Goal: Task Accomplishment & Management: Use online tool/utility

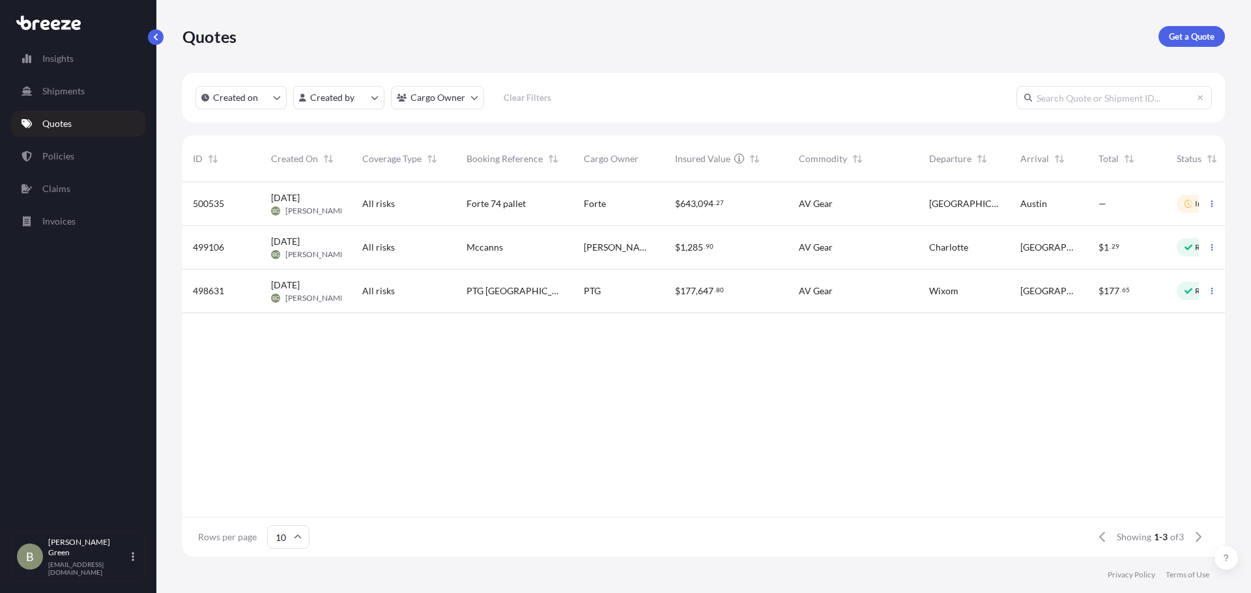
scroll to position [372, 1032]
click at [68, 93] on p "Shipments" at bounding box center [63, 91] width 42 height 13
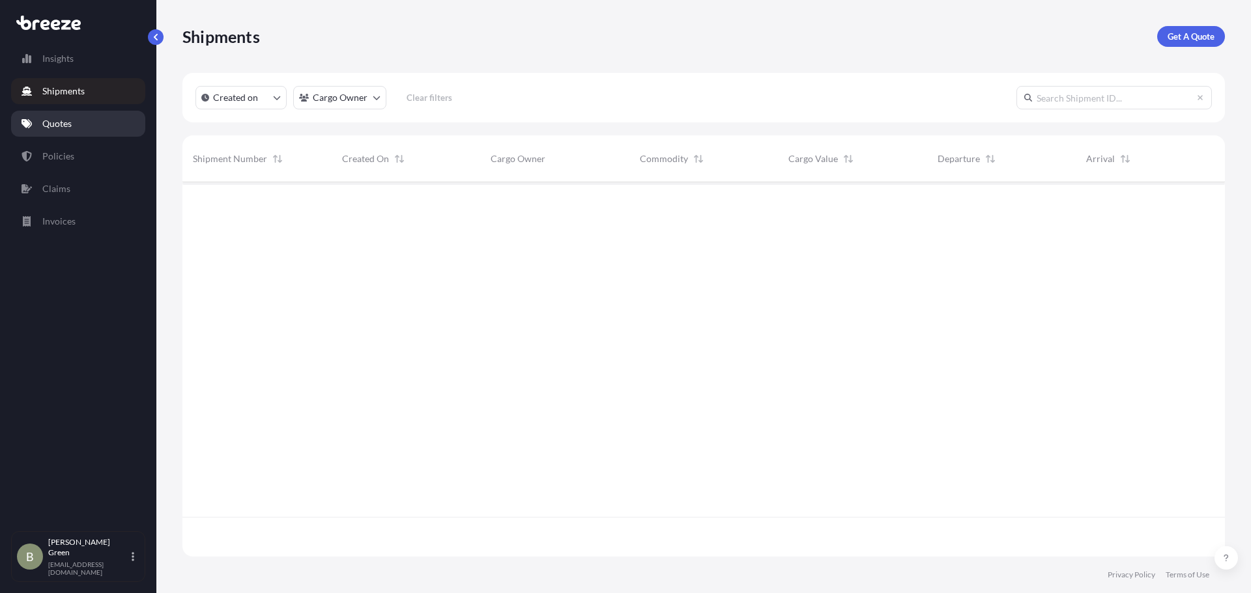
scroll to position [412, 1032]
click at [70, 126] on p "Quotes" at bounding box center [56, 123] width 29 height 13
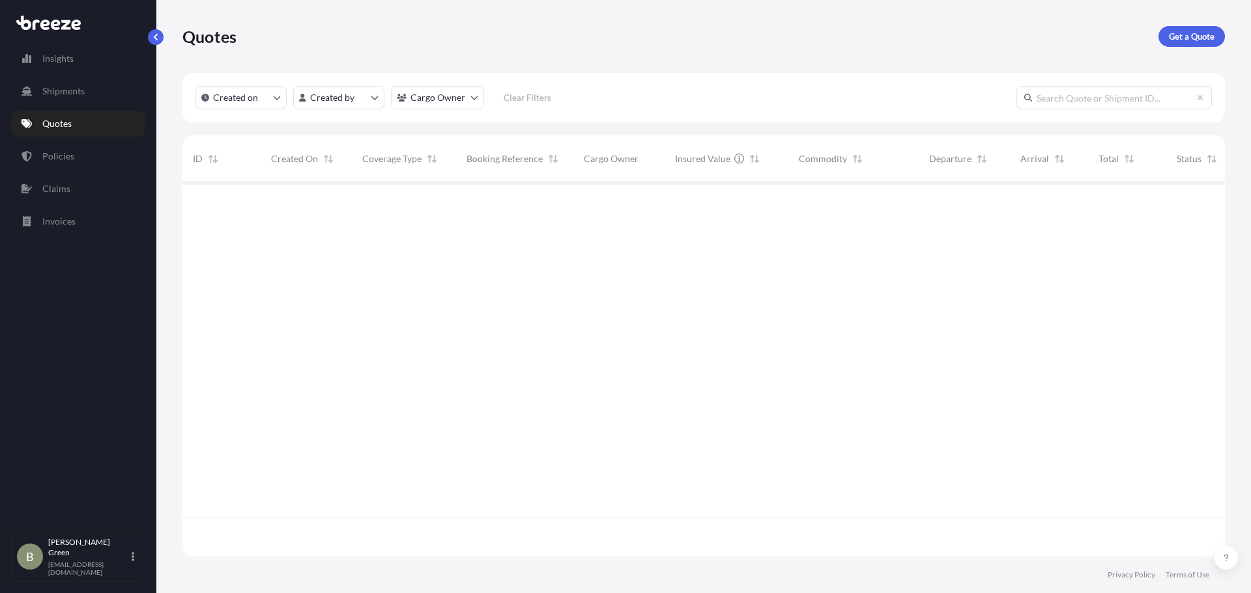
scroll to position [372, 1032]
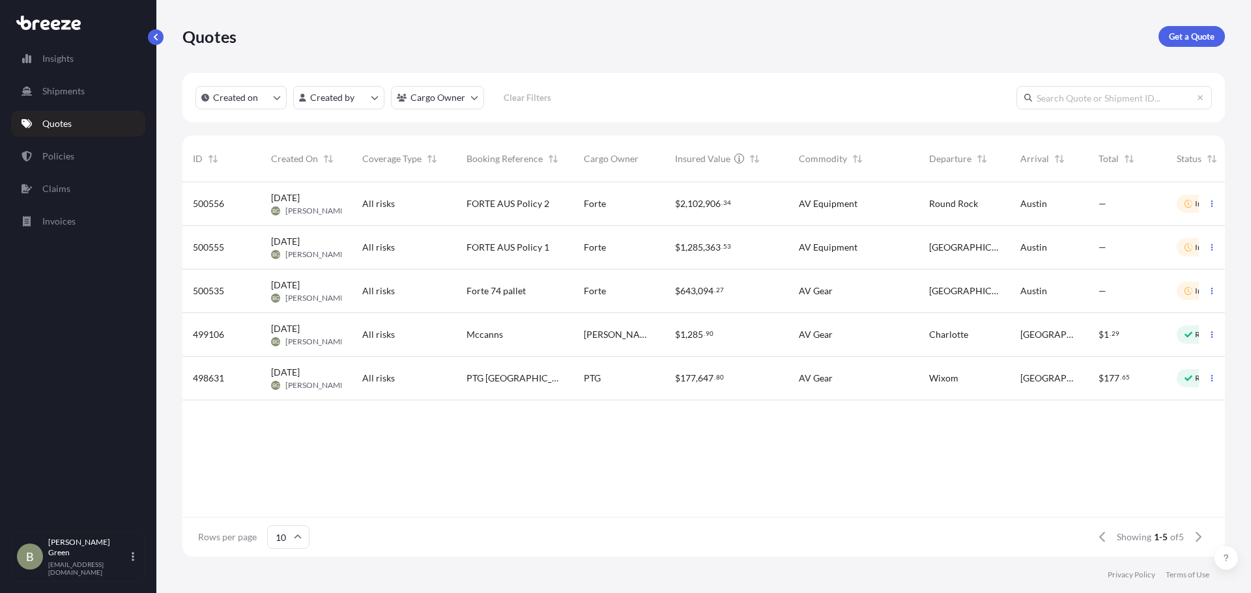
click at [484, 204] on span "FORTE AUS Policy 2" at bounding box center [507, 203] width 83 height 13
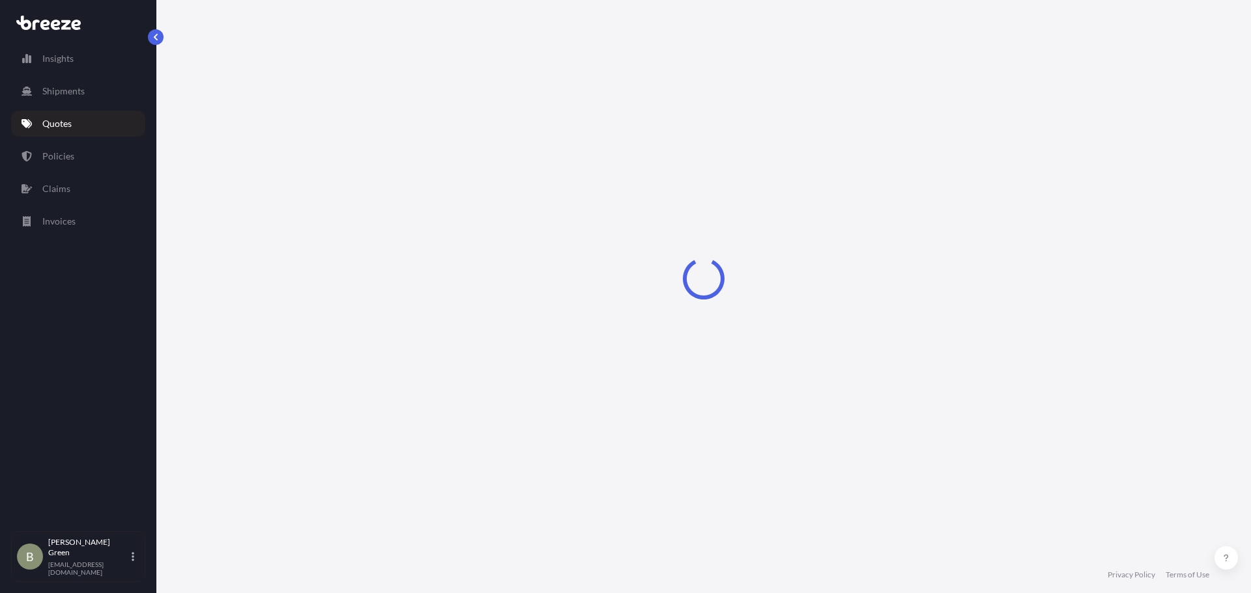
select select "Road"
select select "2"
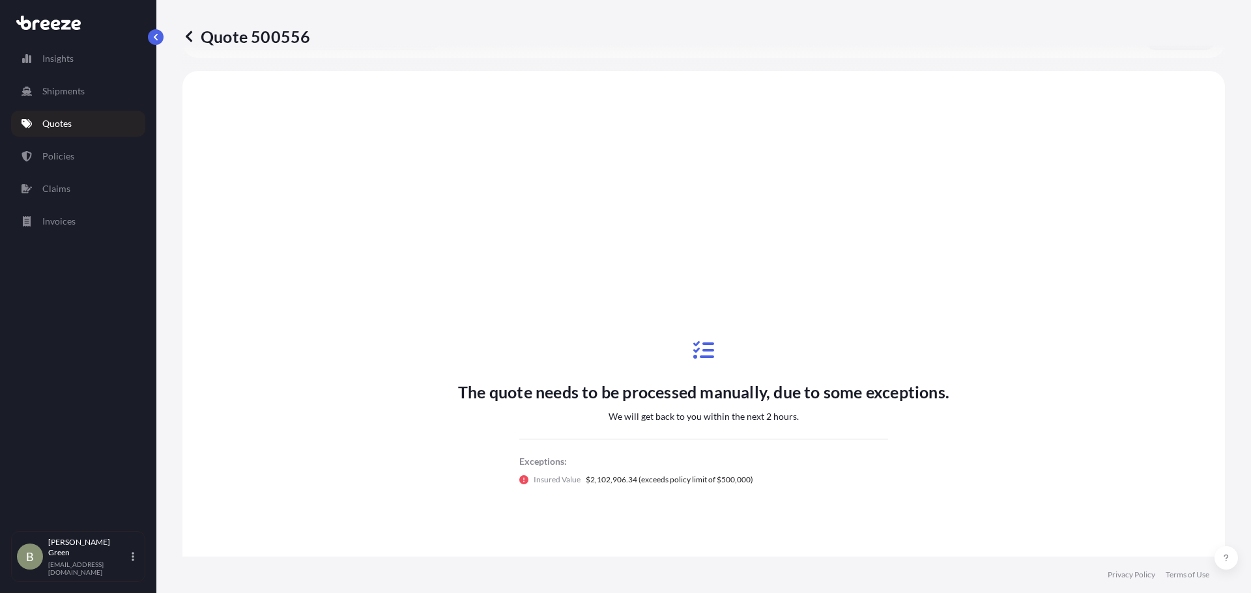
scroll to position [473, 0]
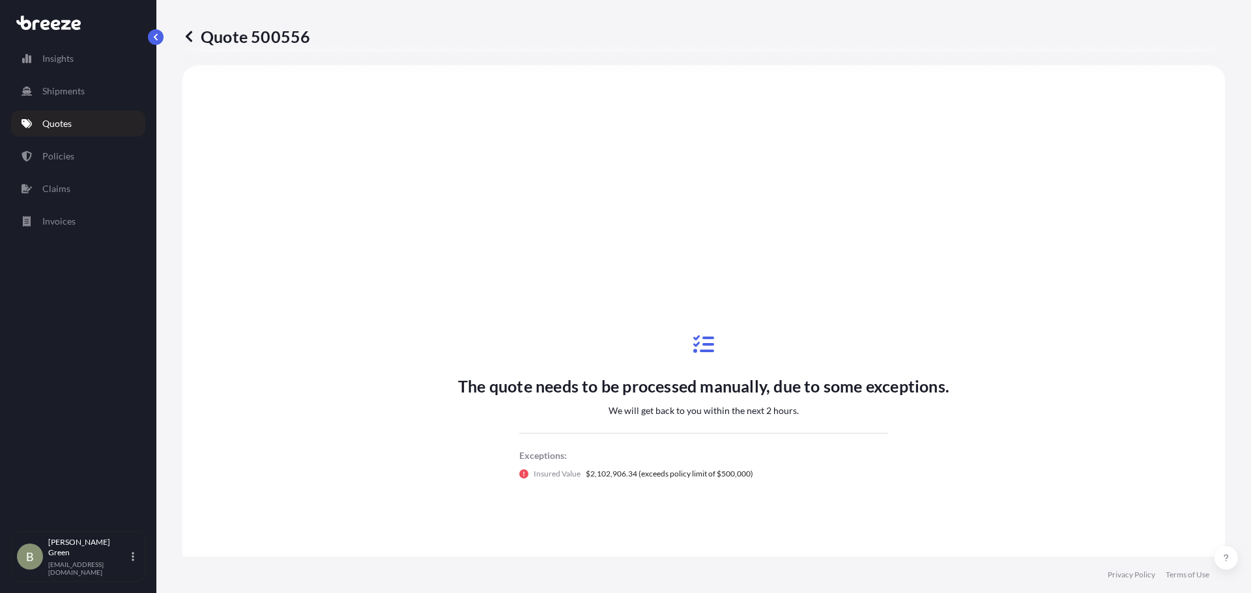
click at [189, 39] on icon at bounding box center [189, 36] width 7 height 11
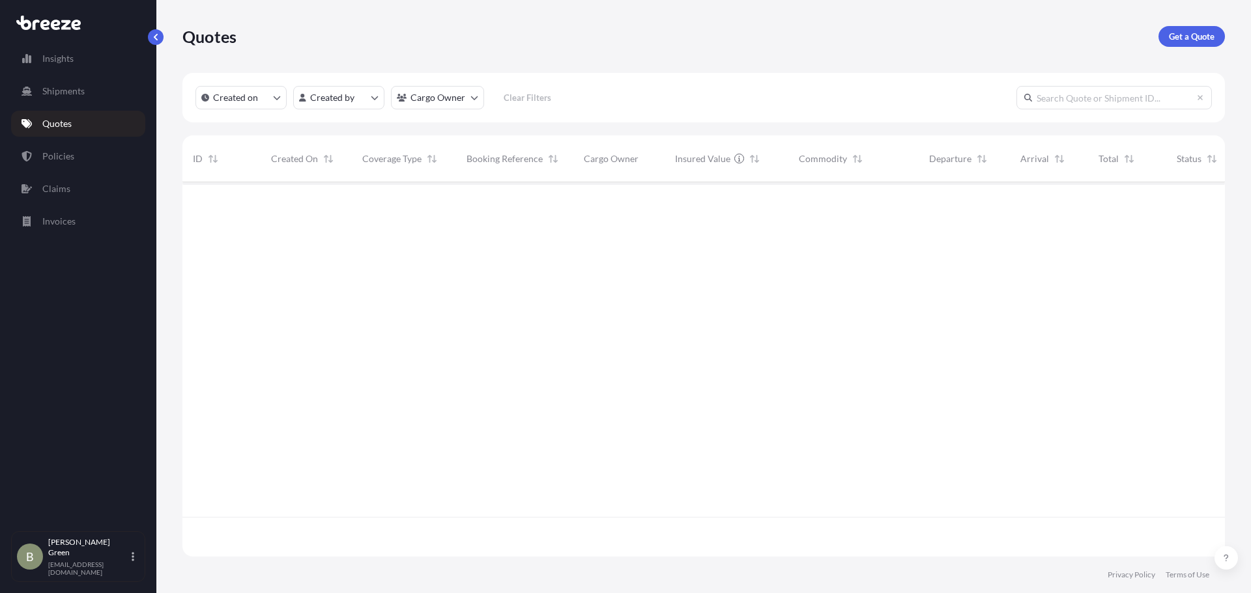
scroll to position [372, 1032]
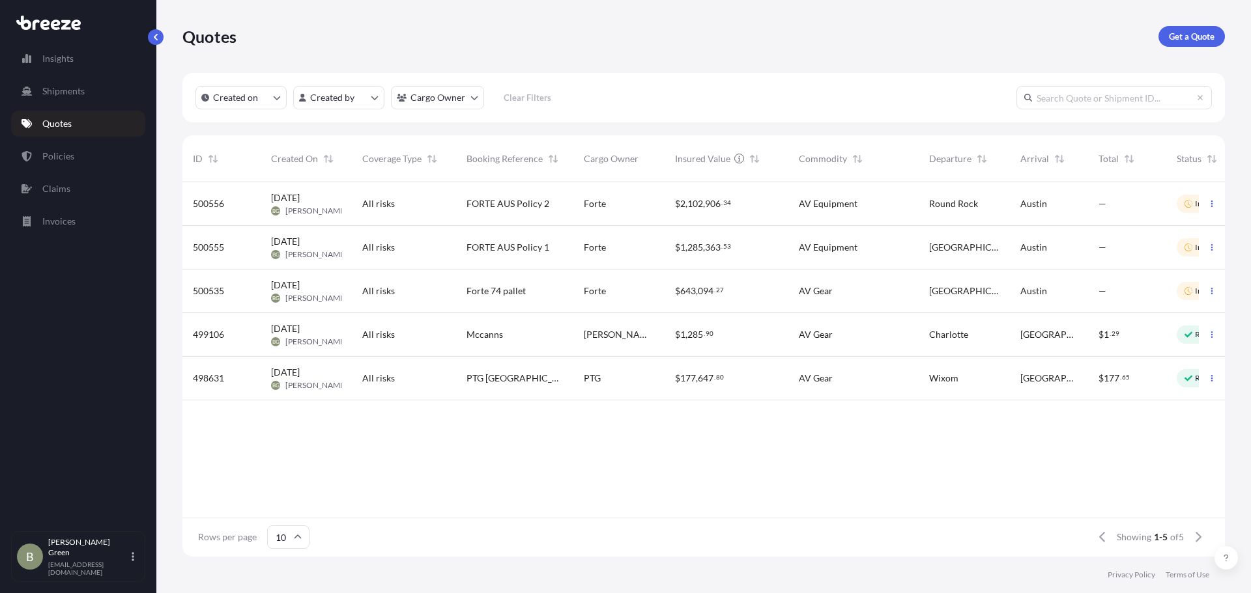
click at [210, 205] on span "500556" at bounding box center [208, 203] width 31 height 13
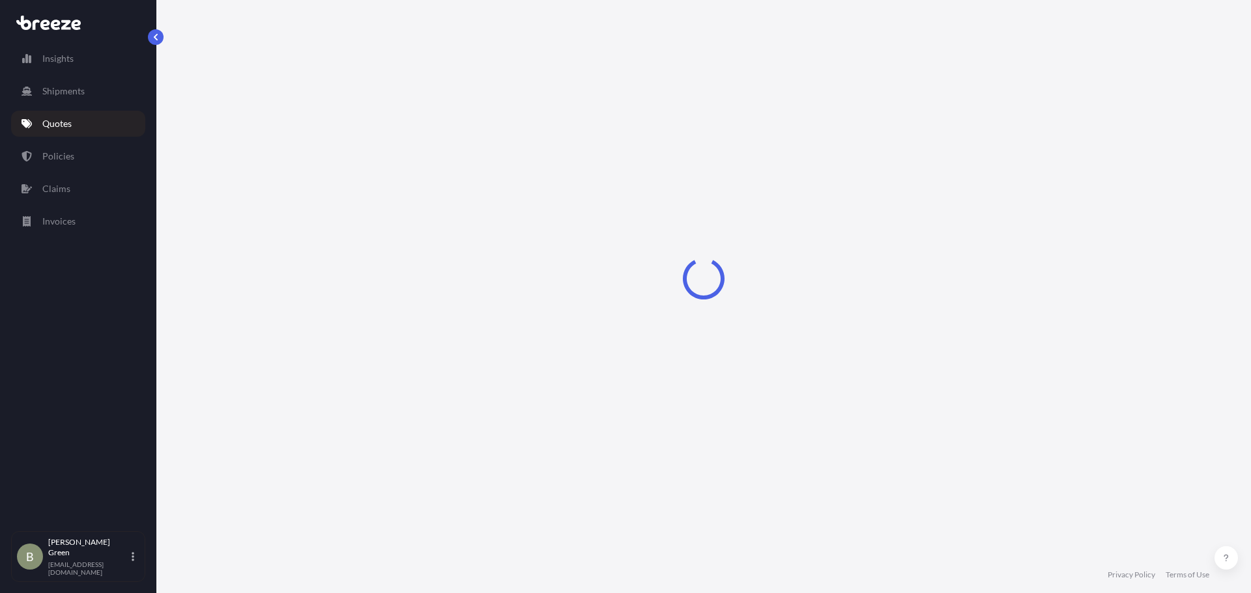
select select "Road"
select select "2"
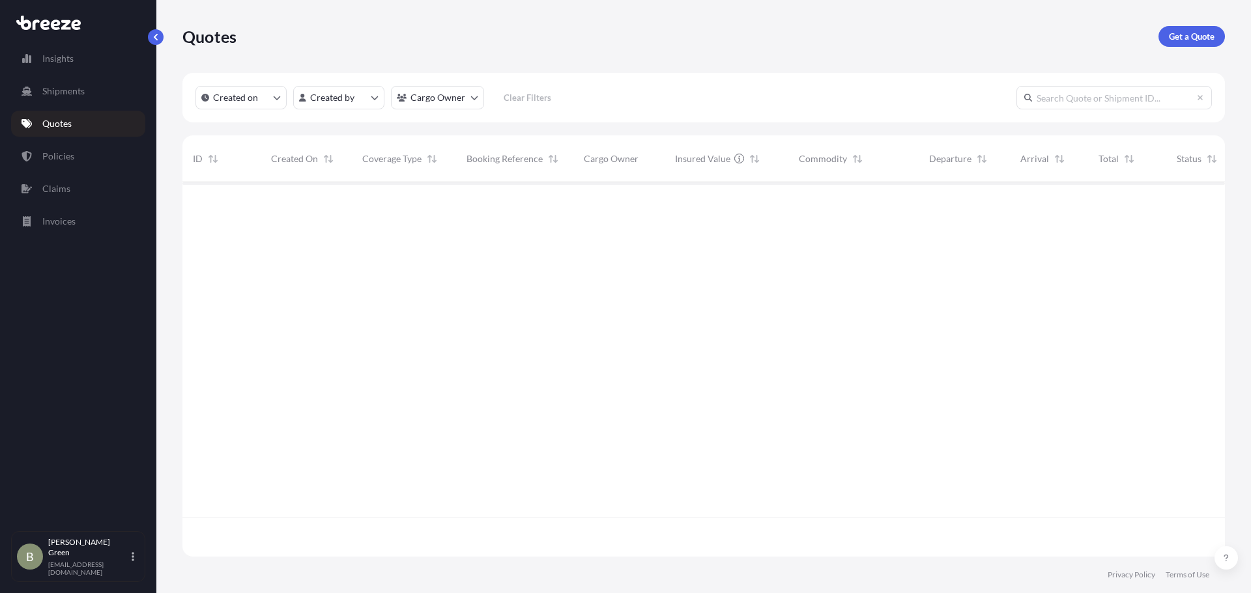
scroll to position [372, 1032]
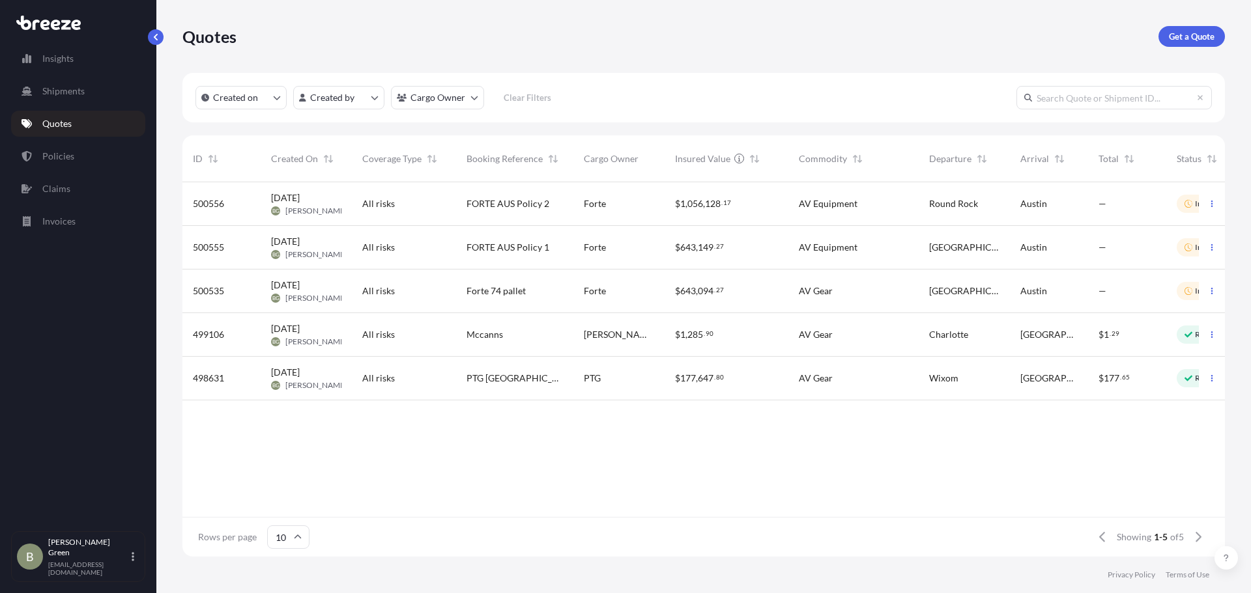
click at [695, 256] on div "$ 643 , 149 . 27" at bounding box center [726, 248] width 124 height 44
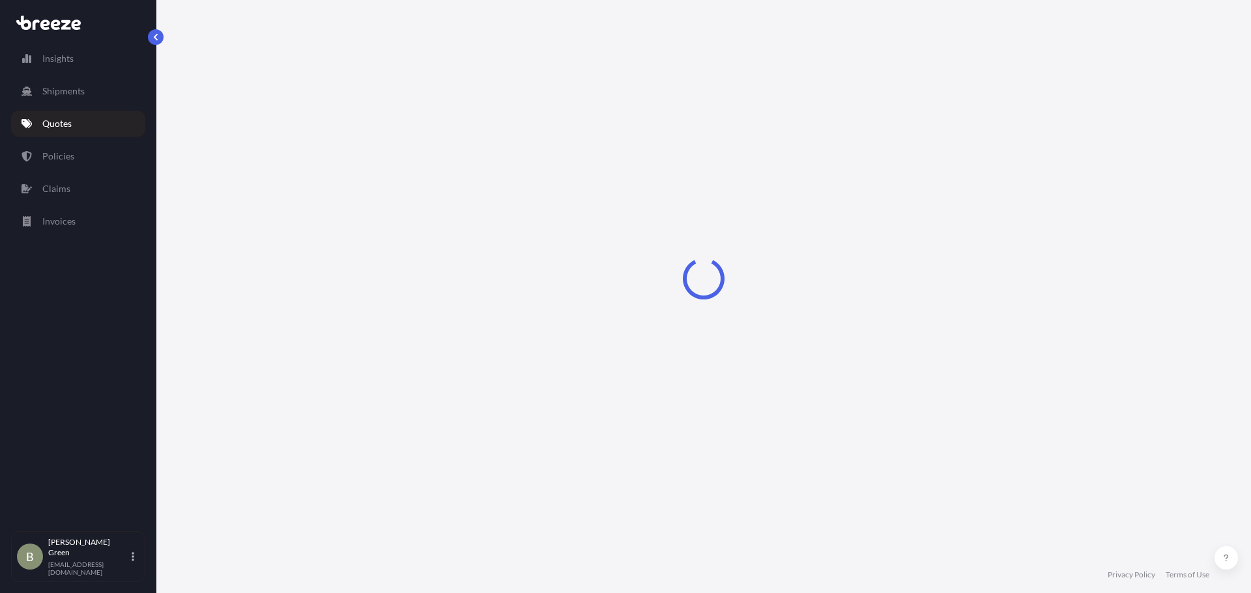
select select "Road"
select select "2"
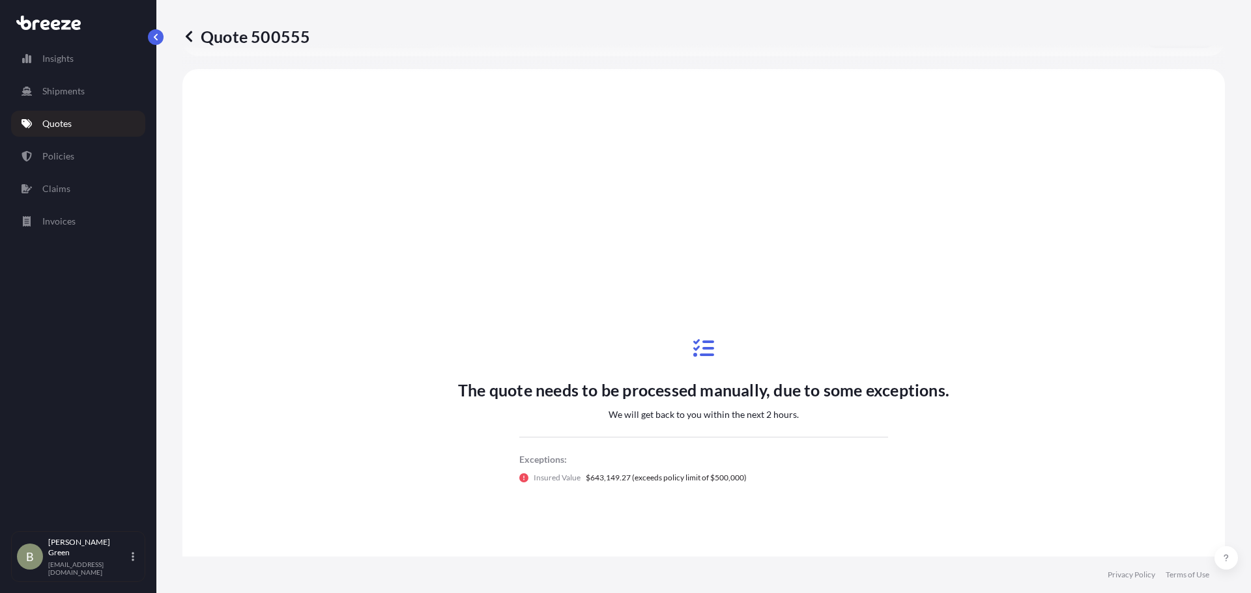
scroll to position [473, 0]
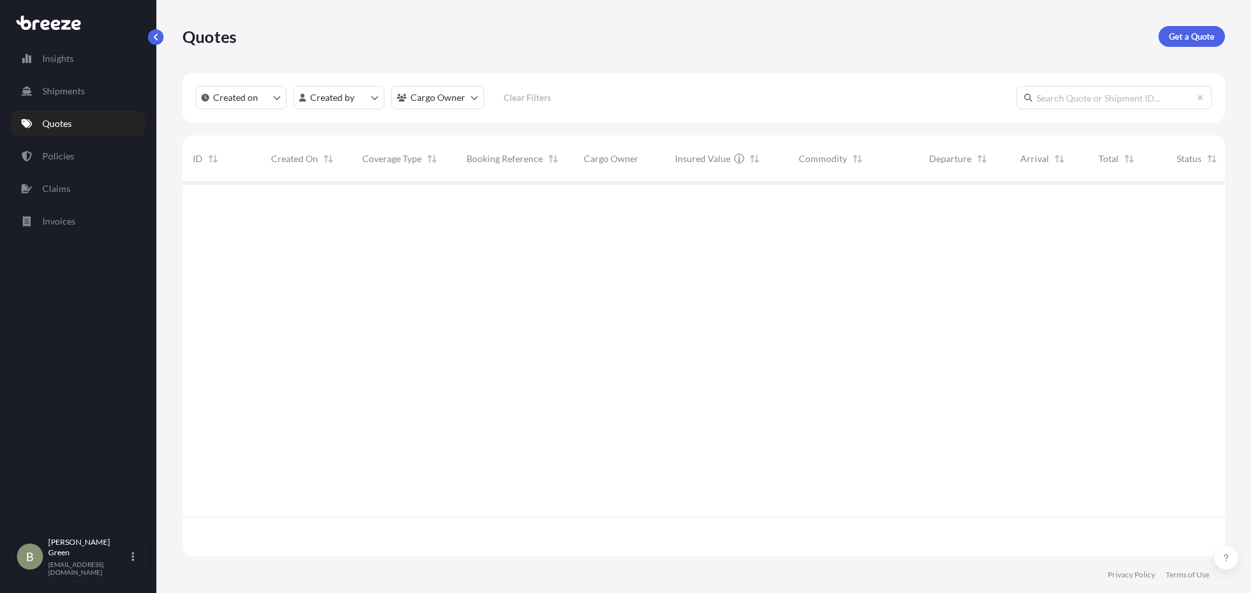
scroll to position [372, 1032]
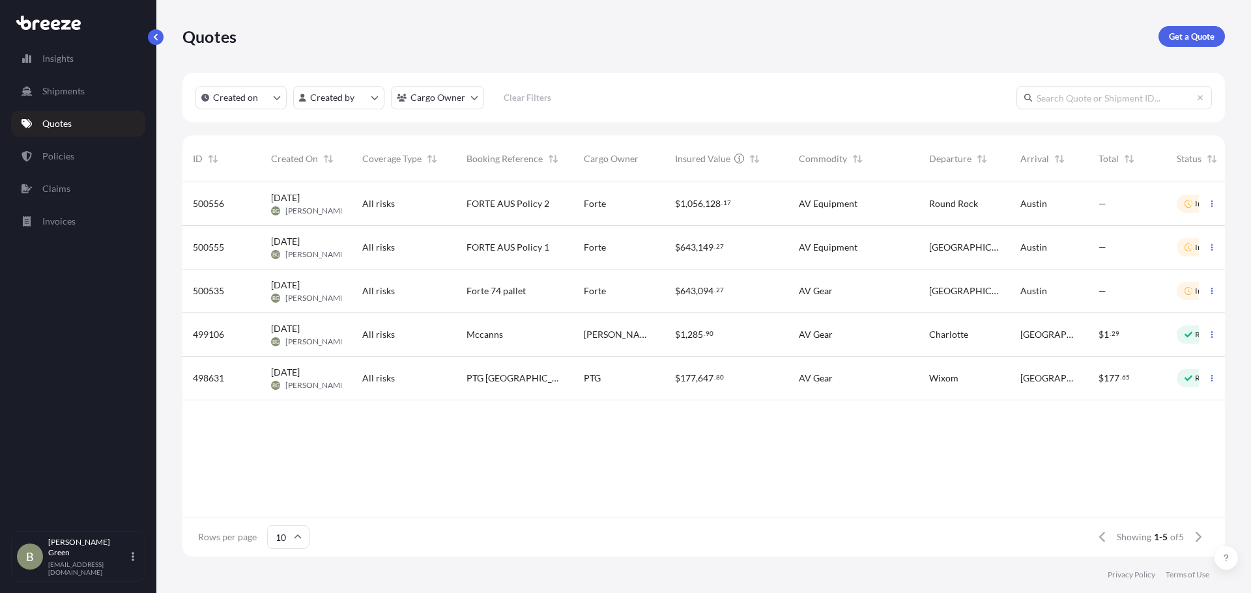
scroll to position [10, 10]
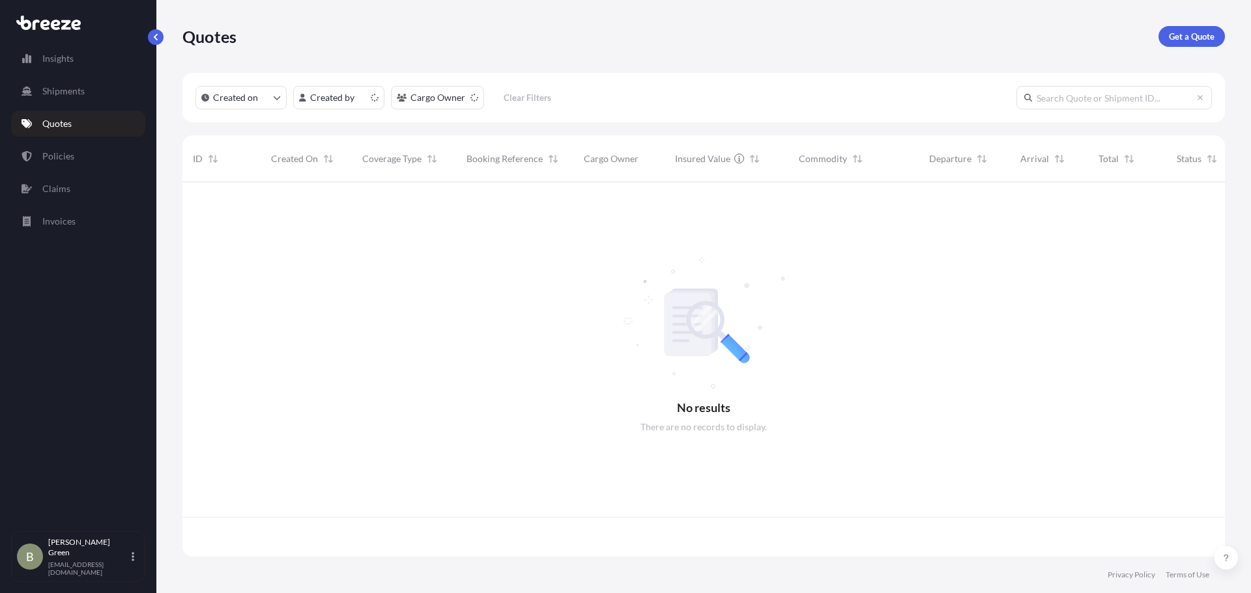
scroll to position [372, 1032]
